Goal: Find specific page/section: Find specific page/section

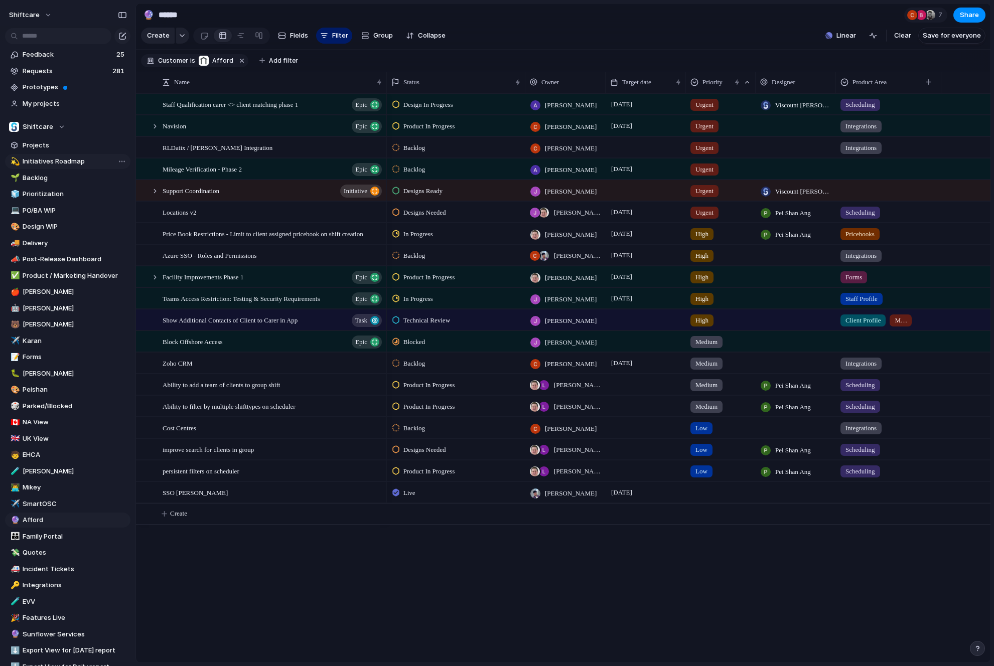
scroll to position [236, 0]
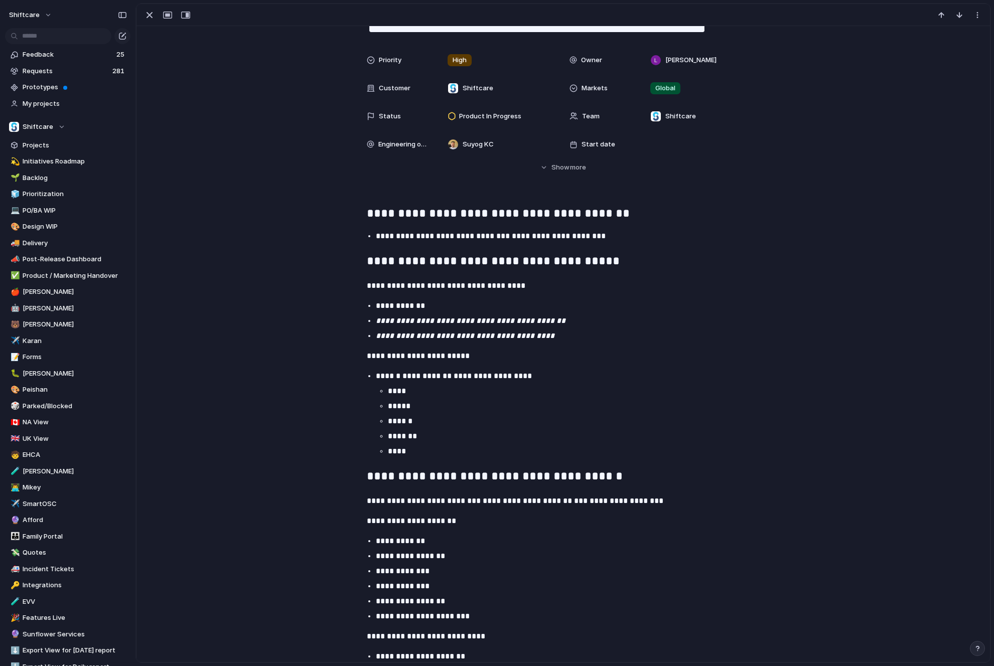
scroll to position [47, 0]
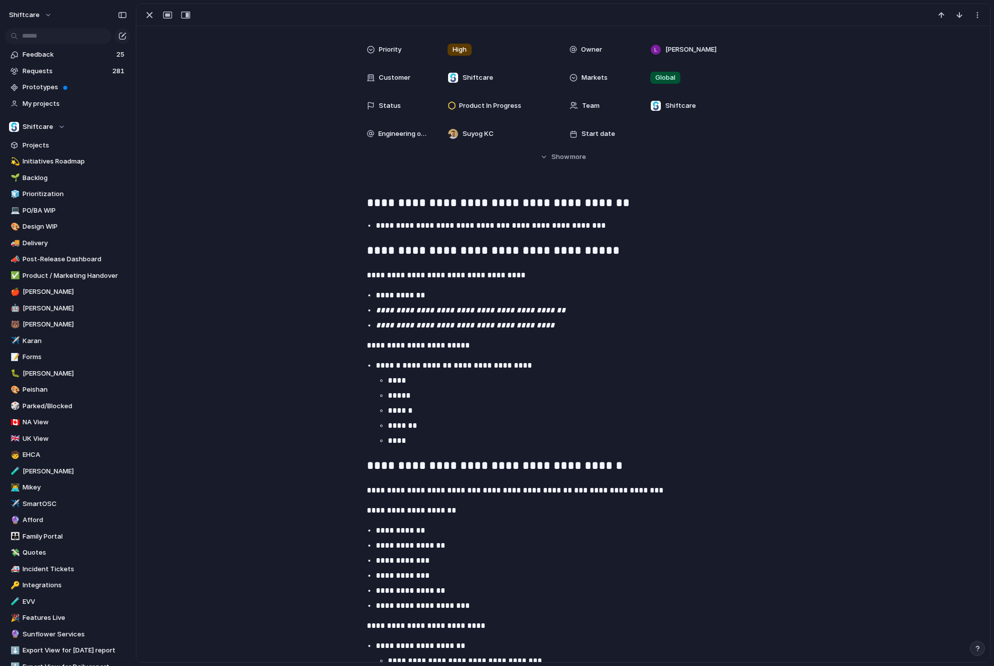
click at [411, 440] on p "****" at bounding box center [578, 441] width 381 height 12
